Goal: Task Accomplishment & Management: Manage account settings

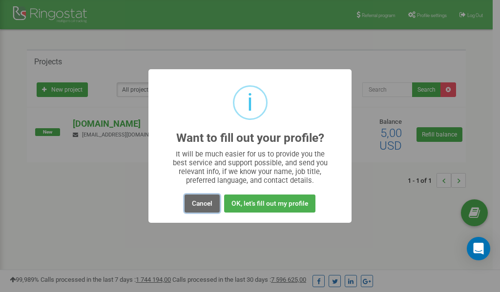
click at [203, 203] on button "Cancel" at bounding box center [201, 204] width 35 height 18
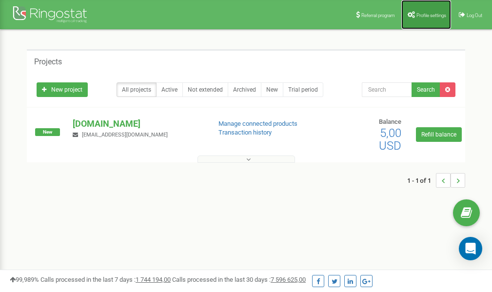
click at [435, 17] on span "Profile settings" at bounding box center [432, 15] width 30 height 5
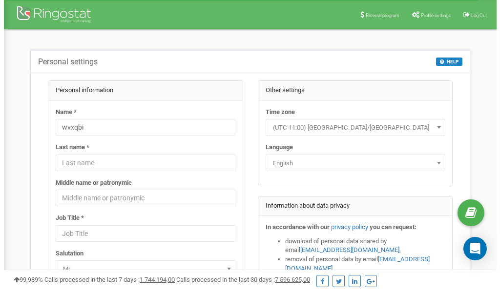
scroll to position [49, 0]
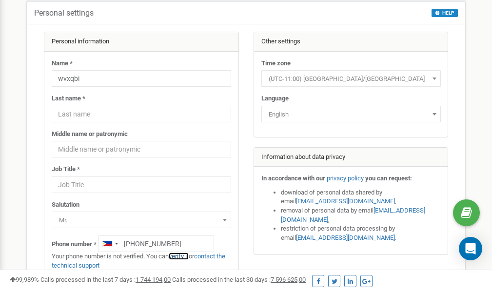
click at [183, 257] on link "verify it" at bounding box center [179, 256] width 20 height 7
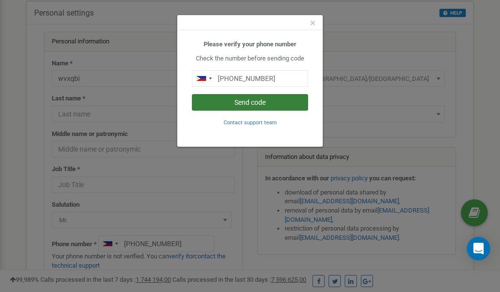
click at [258, 103] on button "Send code" at bounding box center [250, 102] width 116 height 17
